Goal: Find specific page/section: Find specific page/section

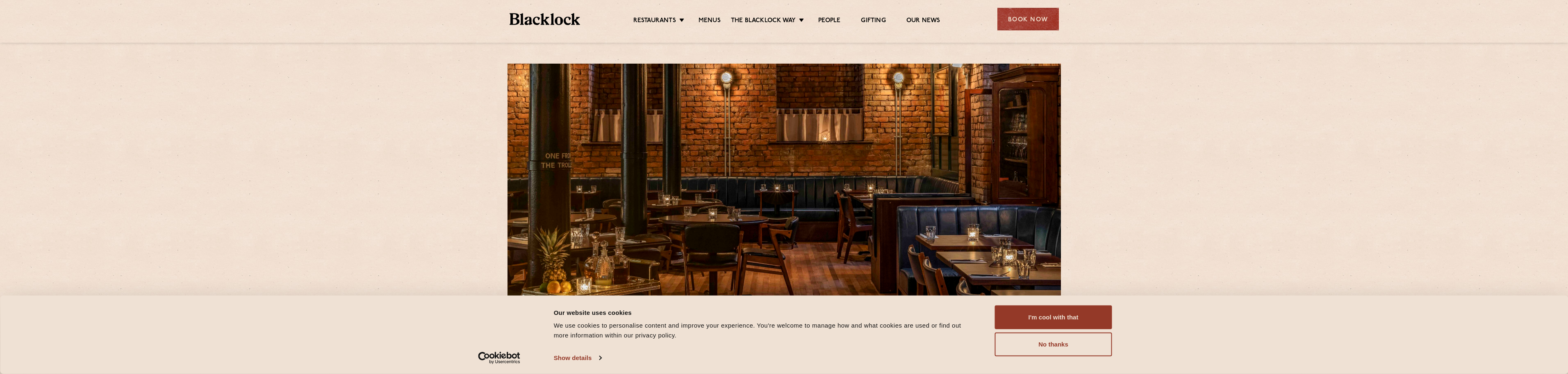
click at [711, 28] on div "Restaurants Soho City Shoreditch Covent Garden Canary Wharf Manchester Birmingh…" at bounding box center [784, 18] width 574 height 37
click at [711, 24] on link "Menus" at bounding box center [710, 21] width 22 height 9
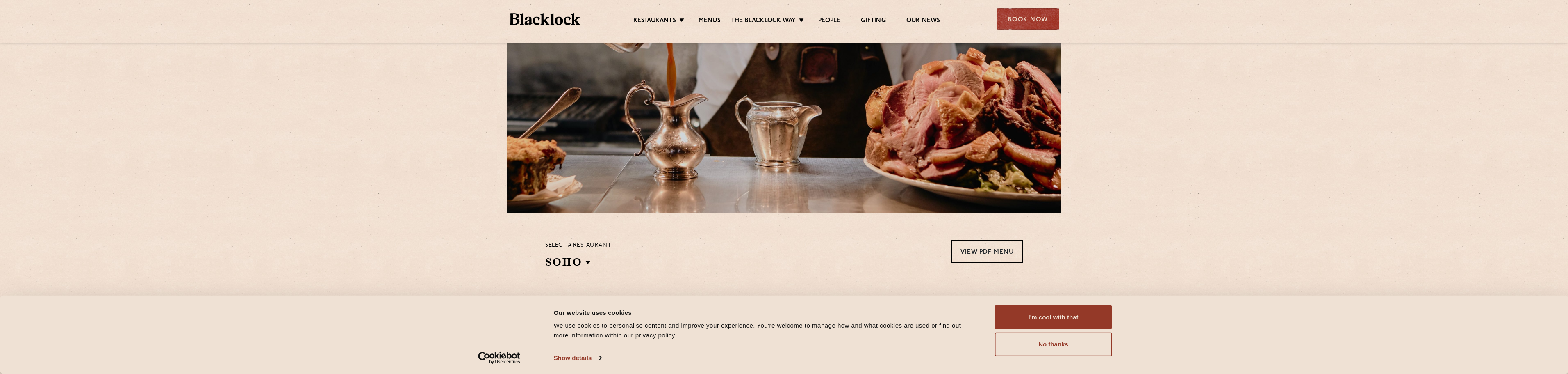
scroll to position [246, 0]
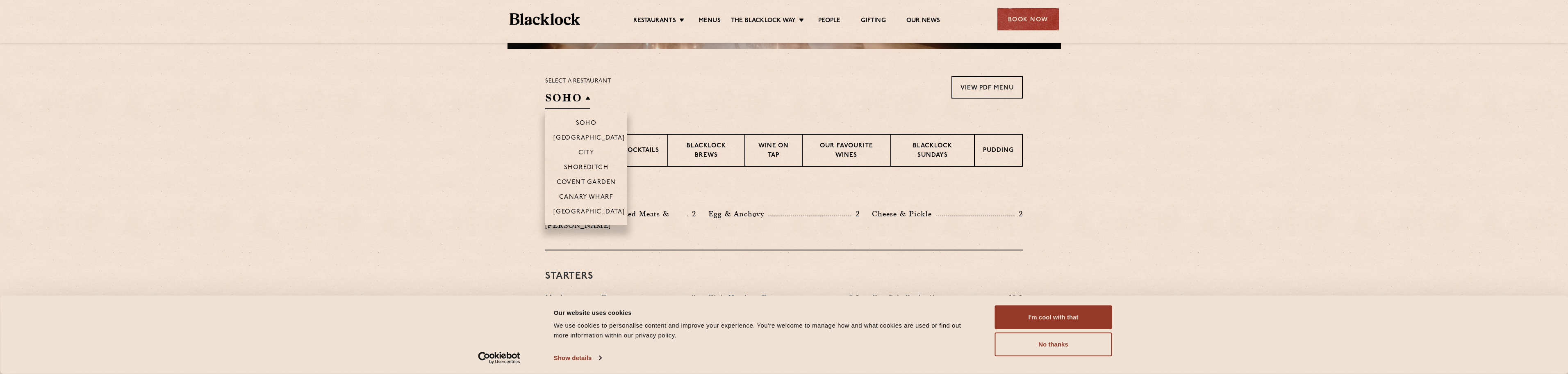
click at [586, 91] on h2 "SOHO" at bounding box center [568, 100] width 45 height 18
click at [583, 206] on li "[GEOGRAPHIC_DATA]" at bounding box center [586, 214] width 82 height 21
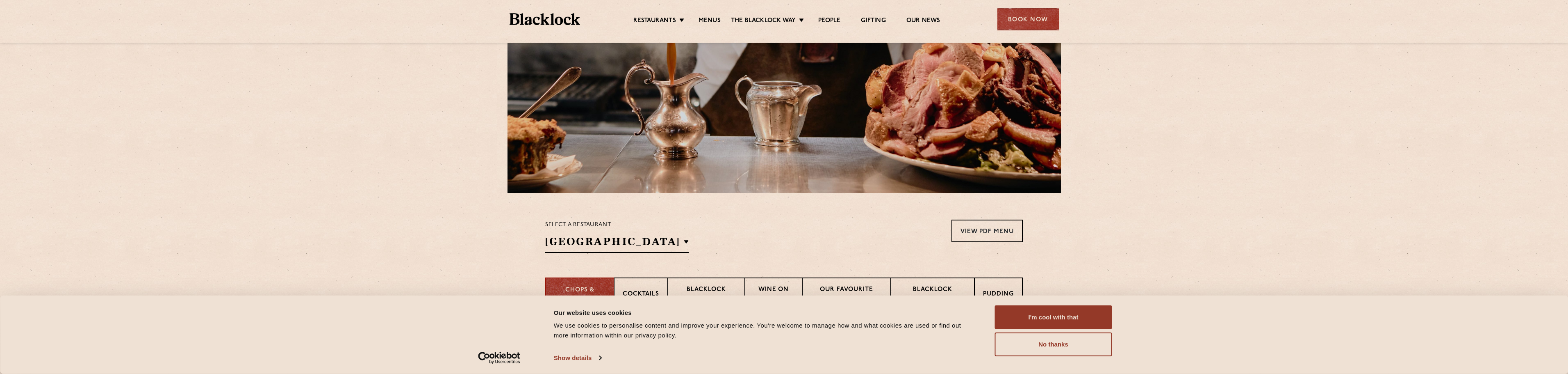
scroll to position [0, 0]
